Goal: Task Accomplishment & Management: Manage account settings

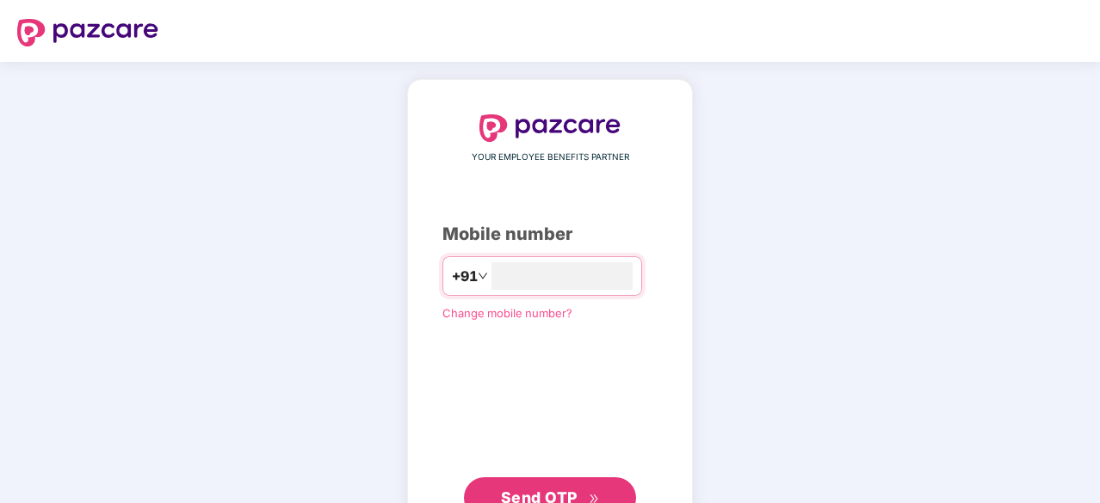
type input "**********"
click at [523, 492] on span "Send OTP" at bounding box center [539, 496] width 77 height 18
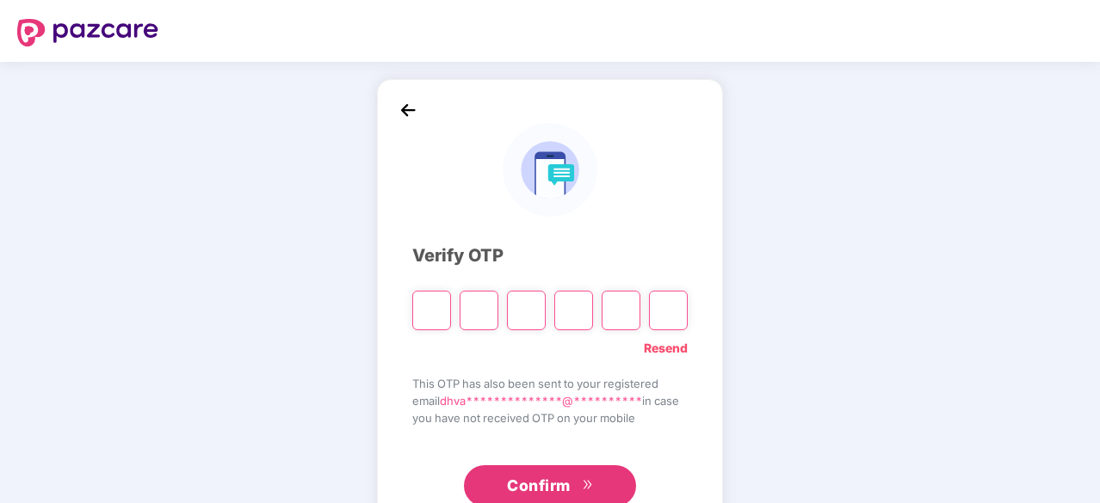
type input "*"
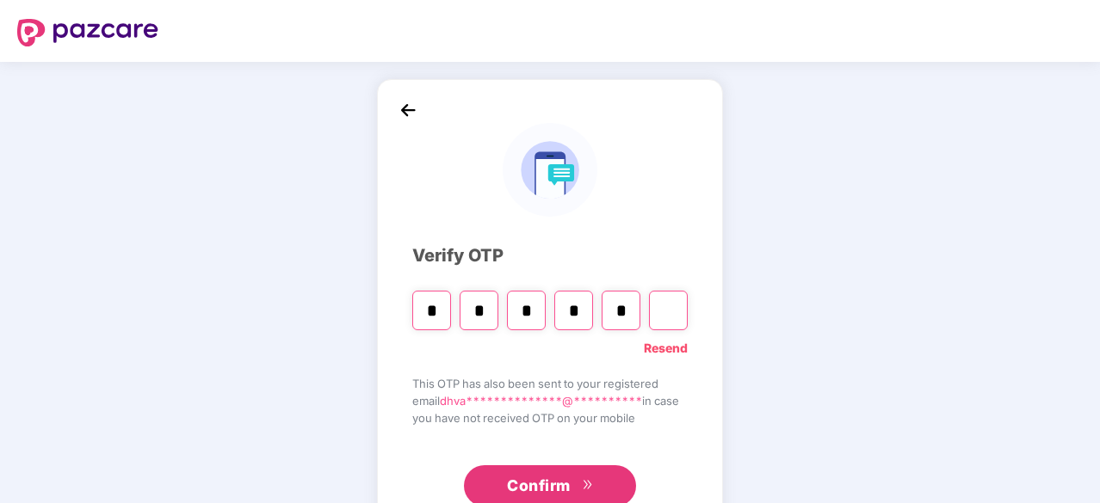
type input "*"
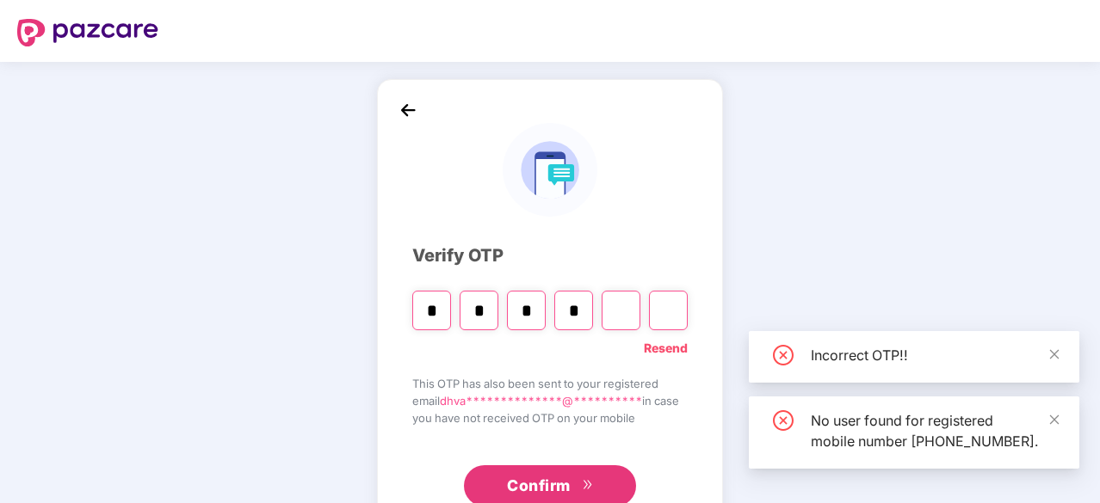
type input "*"
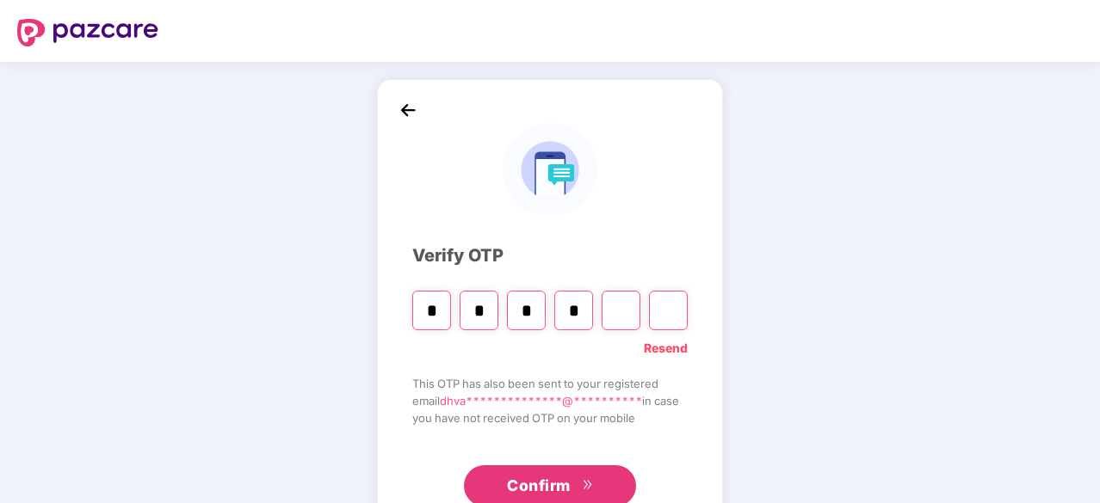
click at [575, 317] on input "*" at bounding box center [573, 311] width 39 height 40
click at [575, 317] on input "Digit 4" at bounding box center [573, 311] width 39 height 40
type input "*"
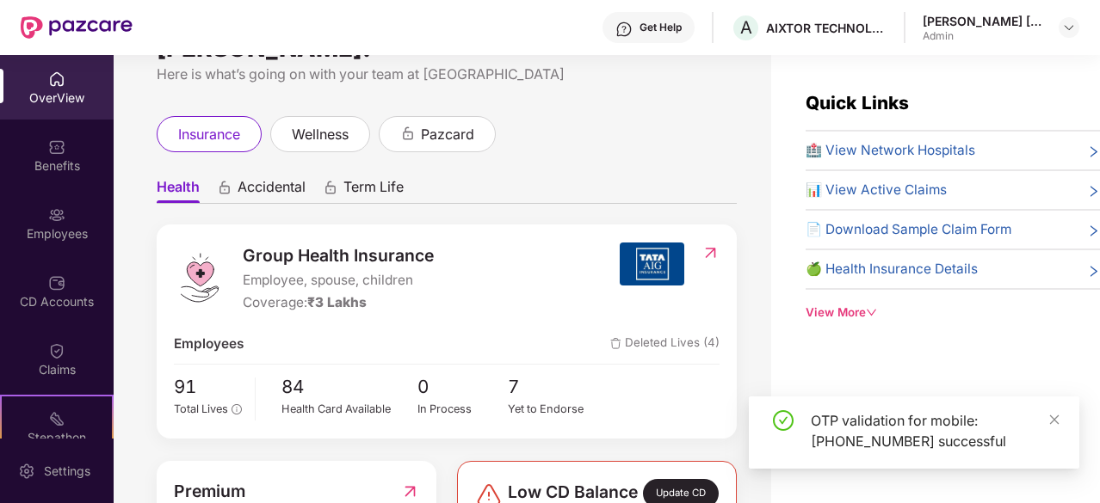
scroll to position [71, 0]
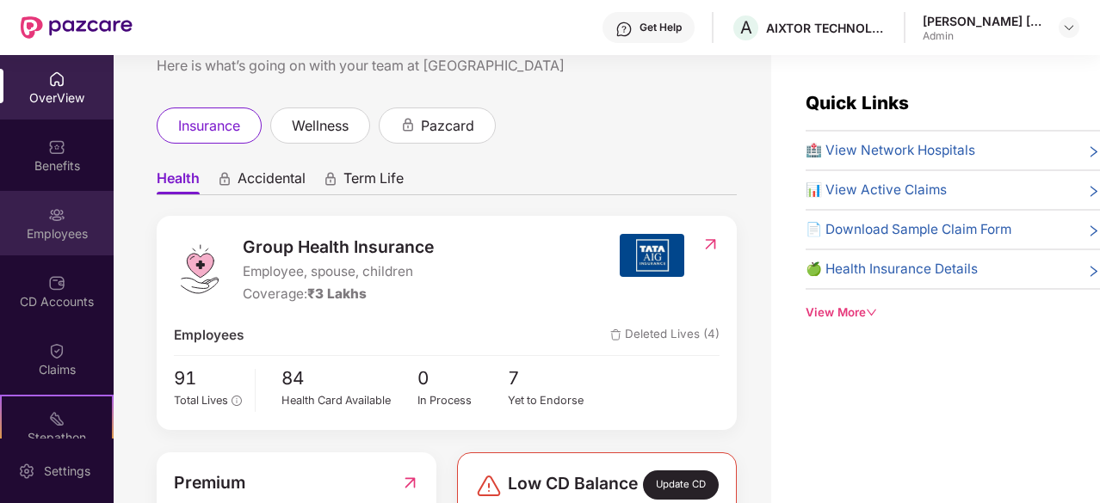
click at [65, 226] on div "Employees" at bounding box center [57, 233] width 114 height 17
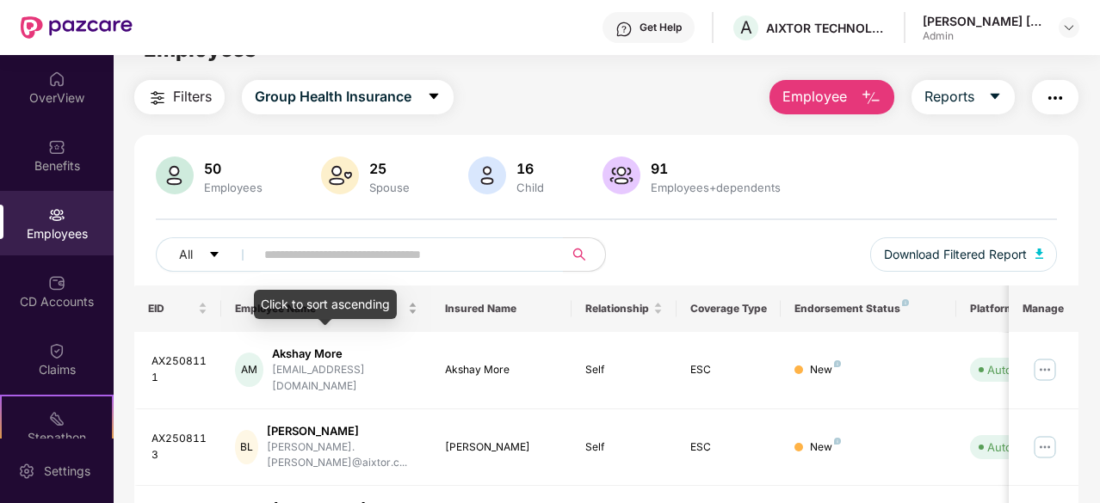
scroll to position [36, 0]
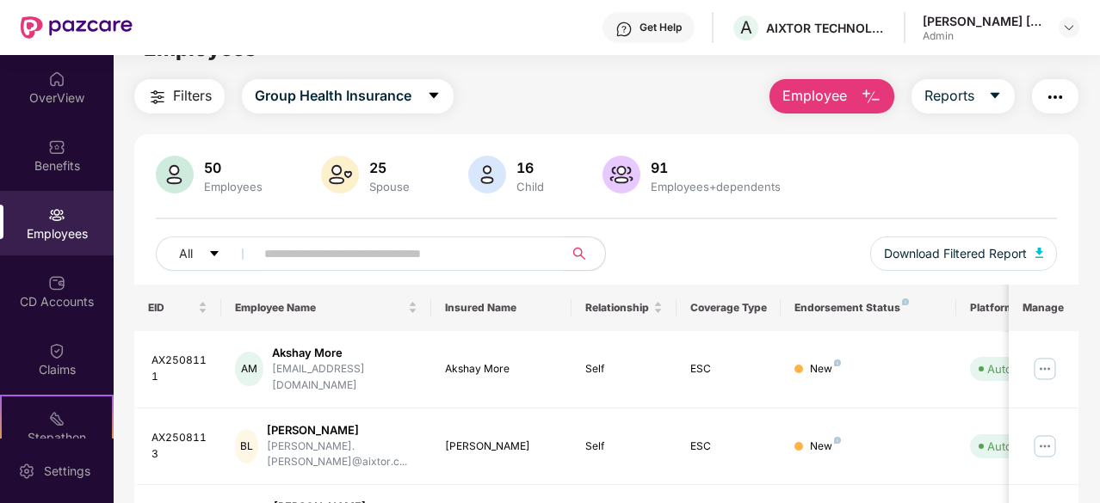
click at [373, 254] on input "text" at bounding box center [402, 254] width 276 height 26
type input "*******"
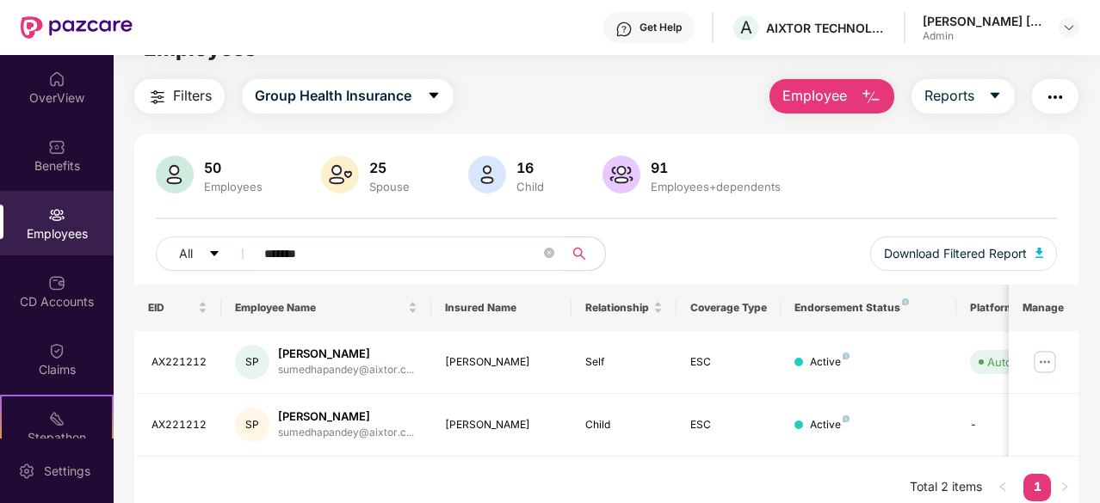
scroll to position [55, 0]
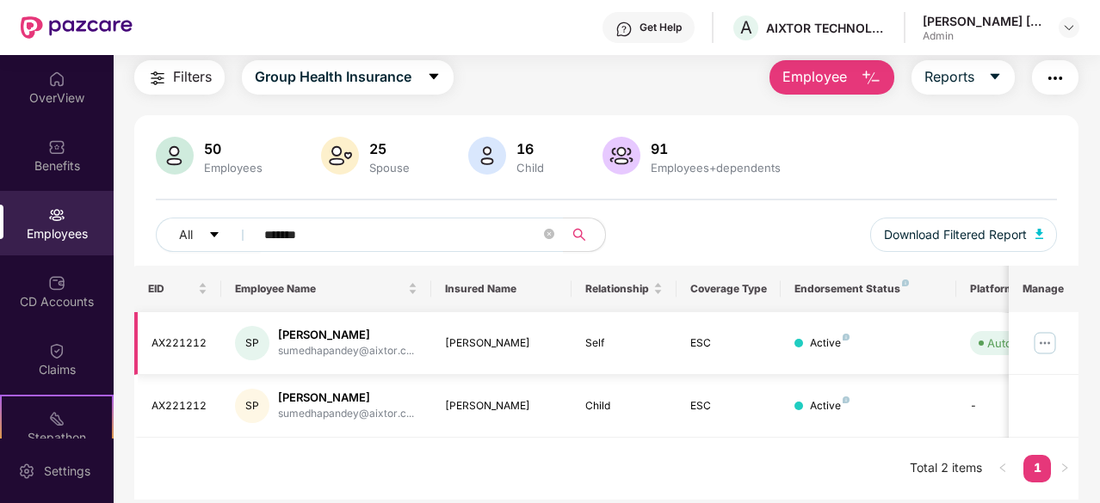
click at [1047, 341] on img at bounding box center [1045, 344] width 28 height 28
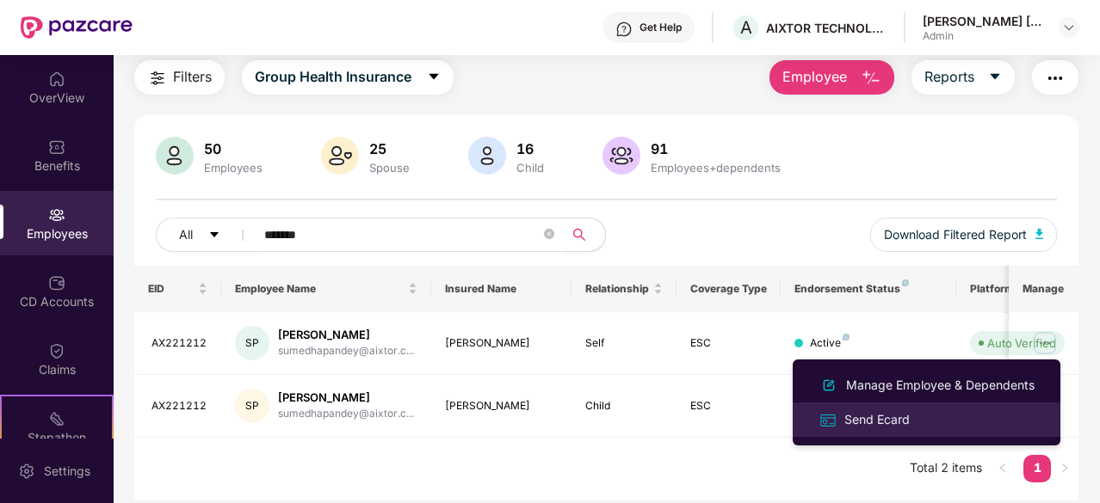
click at [897, 420] on div "Send Ecard" at bounding box center [877, 419] width 72 height 19
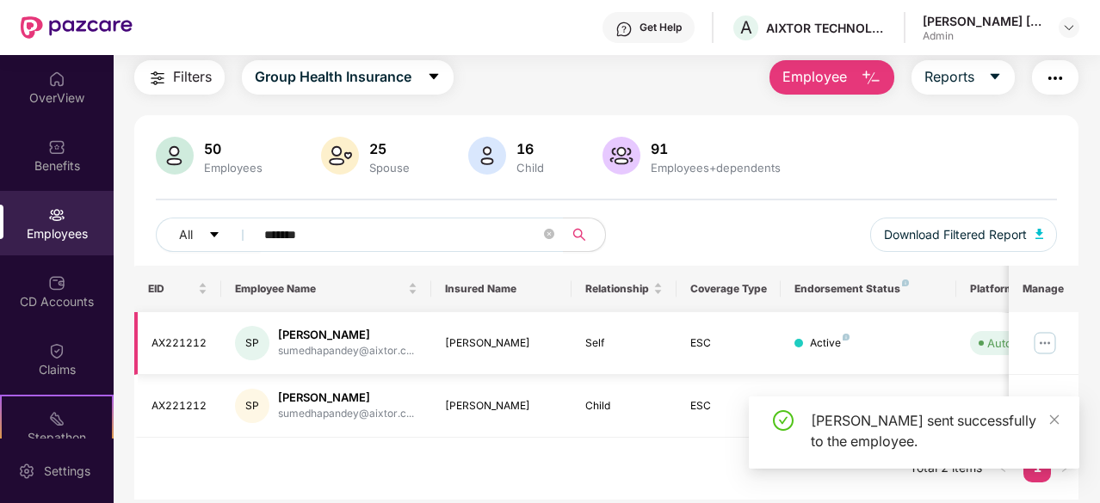
click at [1041, 342] on img at bounding box center [1045, 344] width 28 height 28
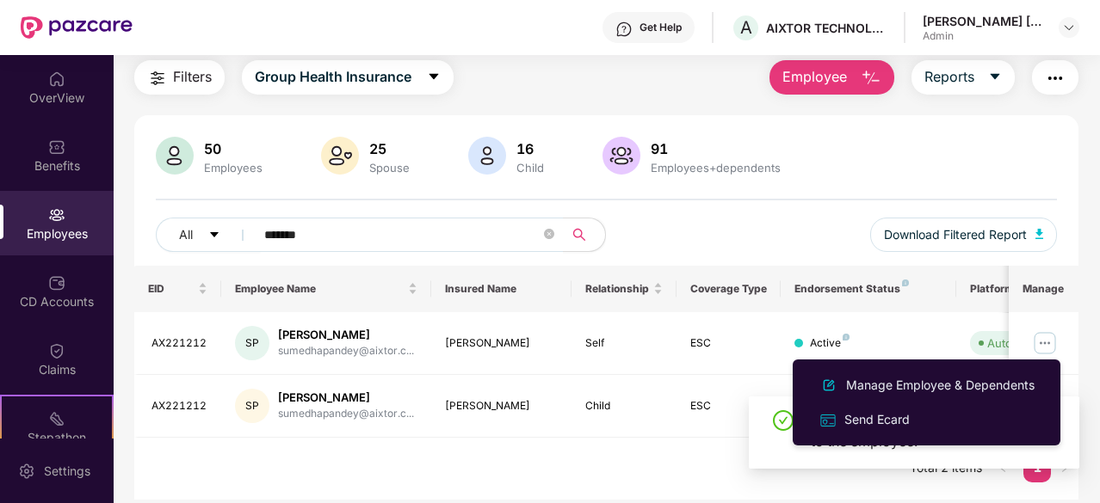
click at [616, 459] on div "EID Employee Name Insured Name Relationship Coverage Type Endorsement Status Pl…" at bounding box center [606, 383] width 944 height 234
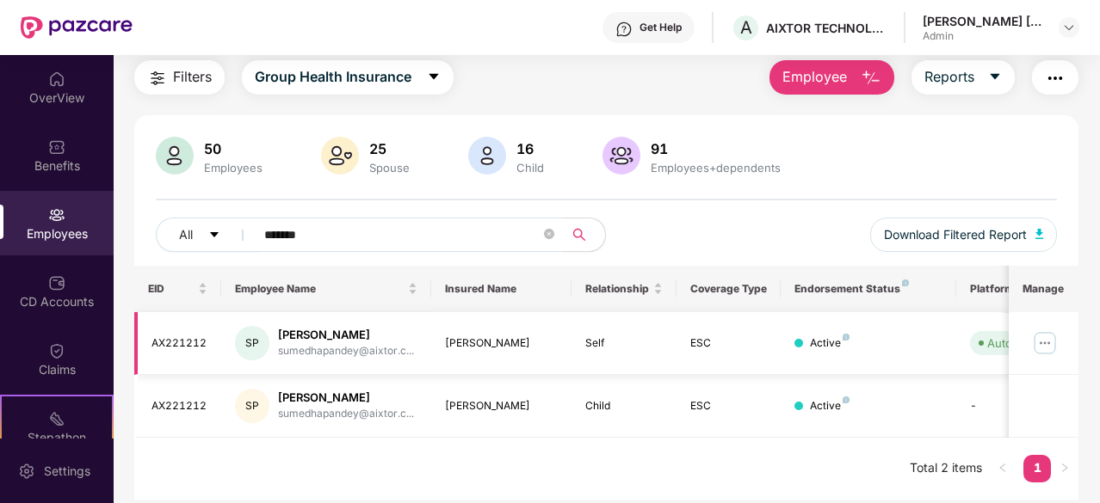
click at [1040, 339] on img at bounding box center [1045, 344] width 28 height 28
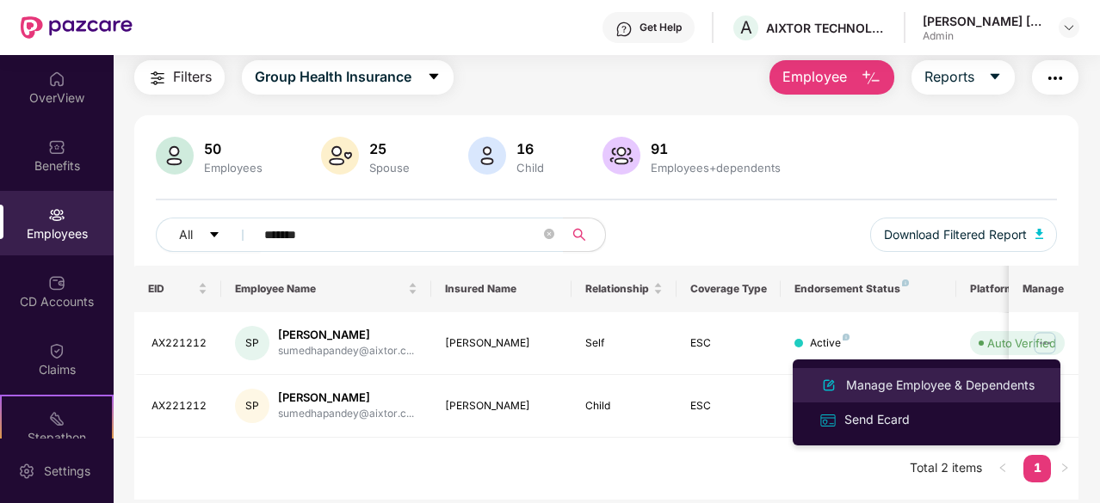
click at [940, 381] on div "Manage Employee & Dependents" at bounding box center [939, 385] width 195 height 19
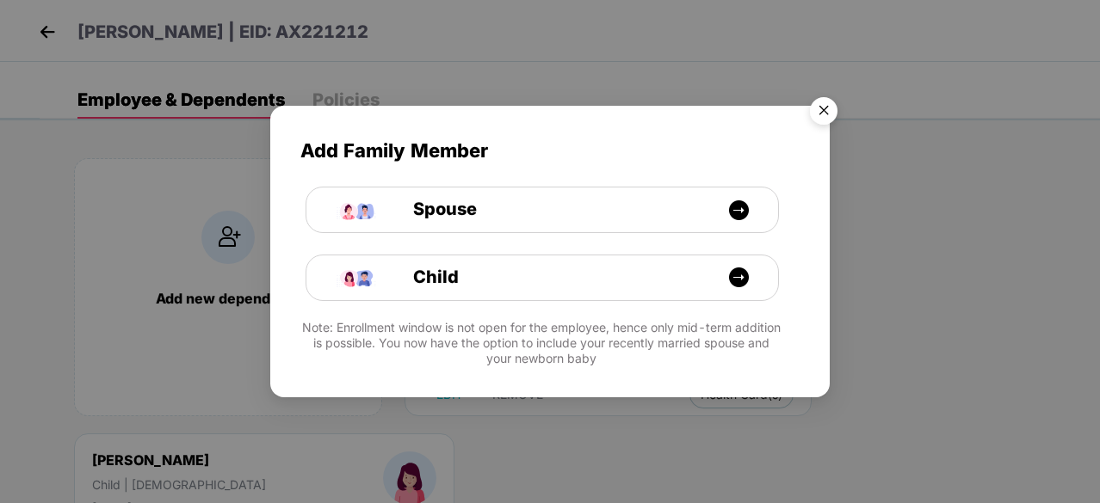
click at [820, 118] on img "Close" at bounding box center [823, 113] width 48 height 48
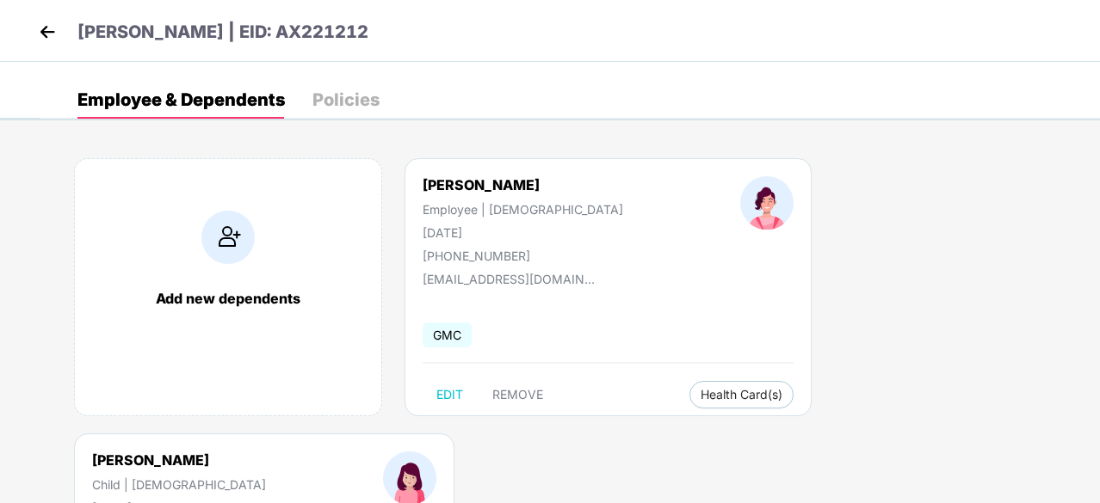
click at [353, 102] on div "Policies" at bounding box center [345, 99] width 67 height 17
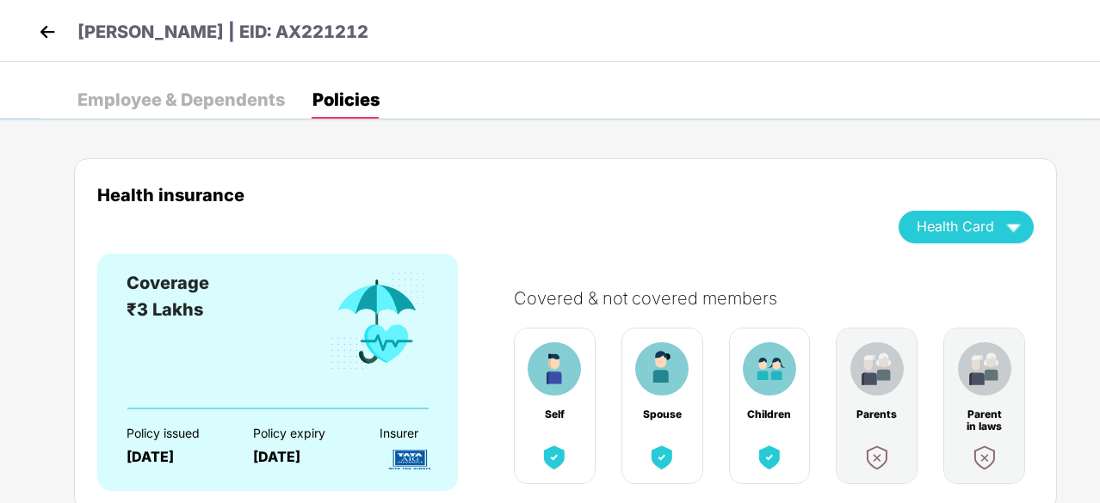
click at [201, 99] on div "Employee & Dependents" at bounding box center [180, 99] width 207 height 17
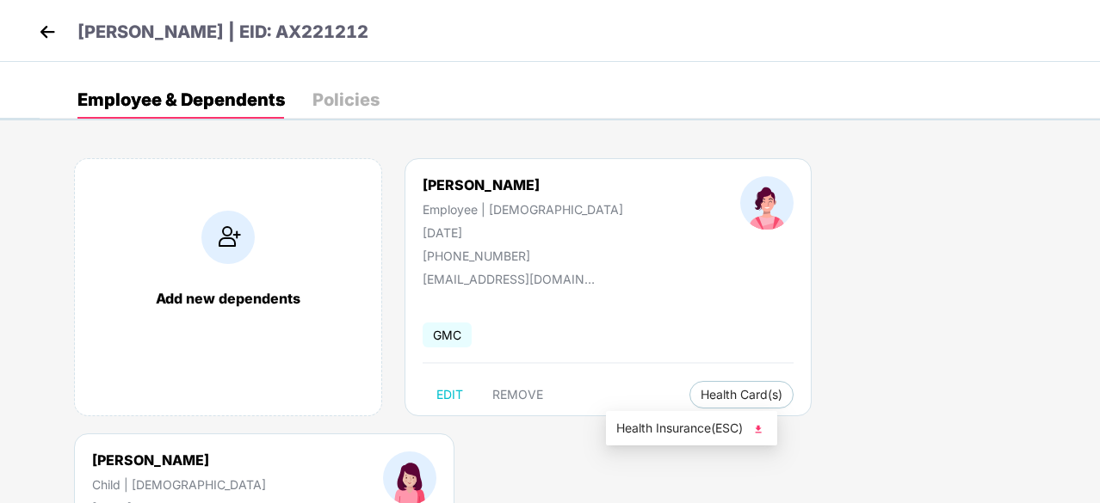
click at [676, 433] on span "Health Insurance(ESC)" at bounding box center [691, 428] width 151 height 19
